Goal: Task Accomplishment & Management: Manage account settings

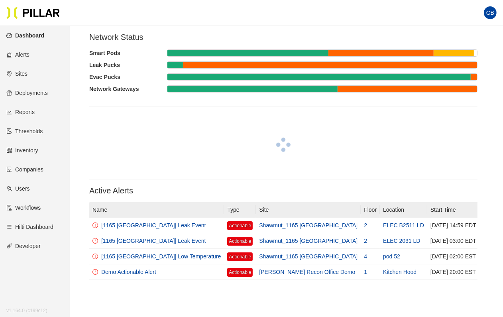
click at [23, 71] on link "Sites" at bounding box center [16, 74] width 21 height 6
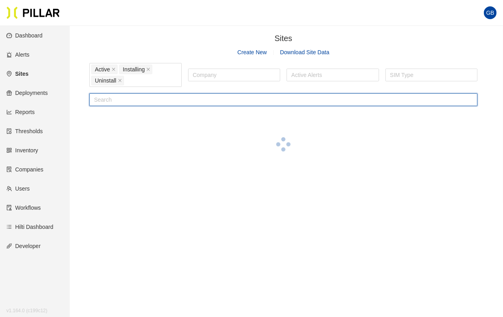
click at [122, 101] on input "text" at bounding box center [283, 99] width 388 height 13
type input "ynhh"
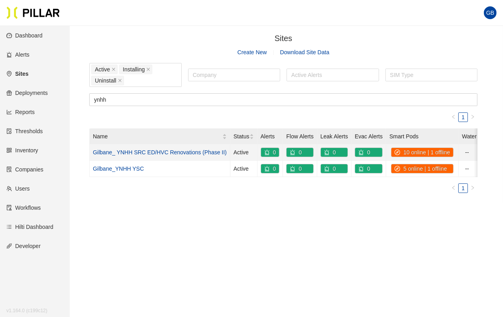
click at [131, 150] on link "Gilbane_ YNHH SRC ED/HVC Renovations (Phase II)" at bounding box center [160, 152] width 134 height 6
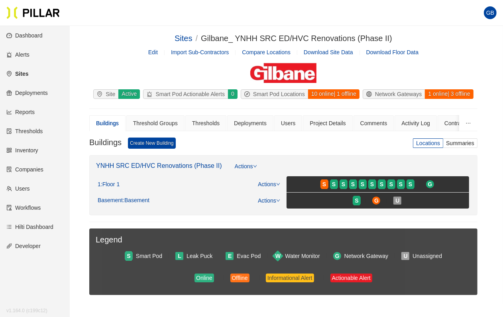
click at [150, 48] on span "Edit" at bounding box center [159, 52] width 23 height 9
click at [154, 50] on link "Edit" at bounding box center [153, 52] width 10 height 6
